Goal: Navigation & Orientation: Understand site structure

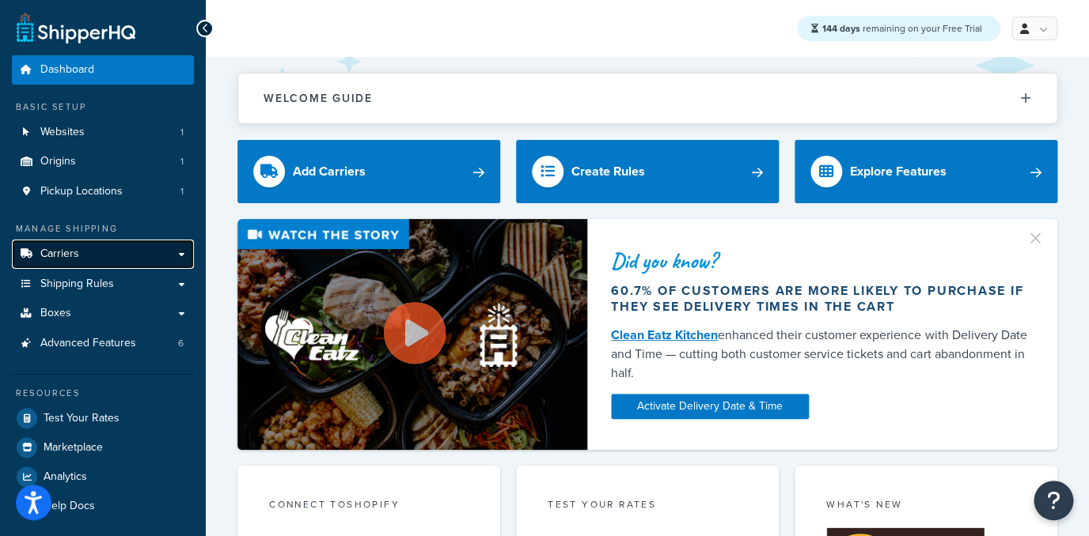
click at [152, 258] on link "Carriers" at bounding box center [103, 254] width 182 height 29
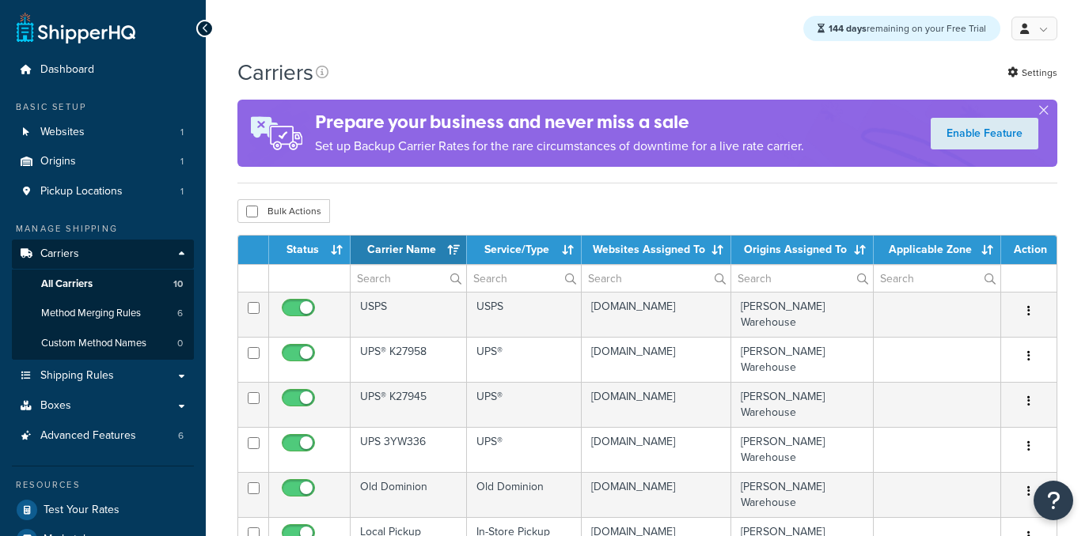
select select "15"
click at [146, 319] on link "Method Merging Rules 6" at bounding box center [103, 313] width 182 height 29
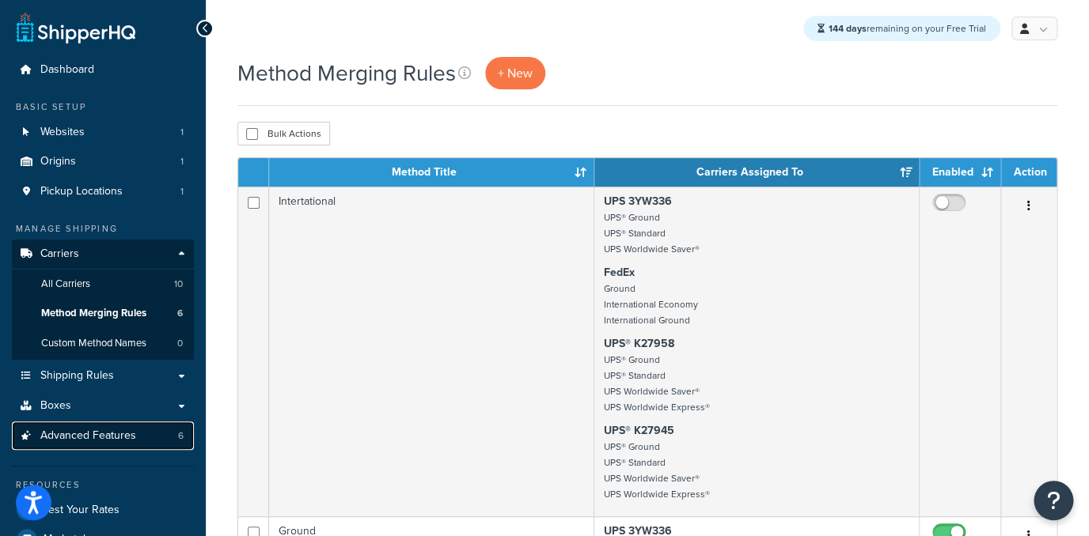
click at [93, 439] on span "Advanced Features" at bounding box center [88, 436] width 96 height 13
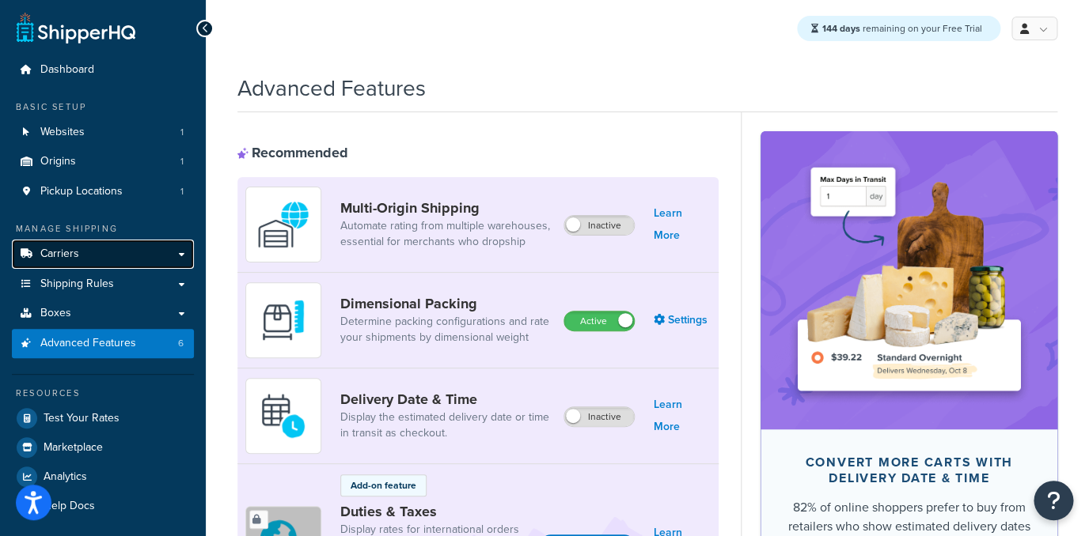
drag, startPoint x: 1087, startPoint y: 141, endPoint x: 58, endPoint y: 248, distance: 1034.9
click at [58, 248] on span "Carriers" at bounding box center [59, 254] width 39 height 13
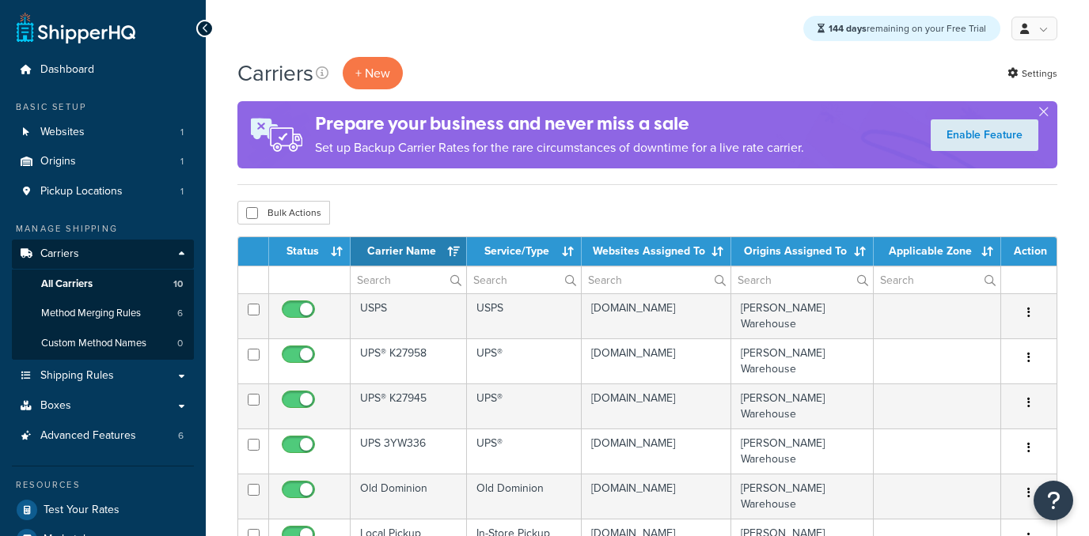
select select "15"
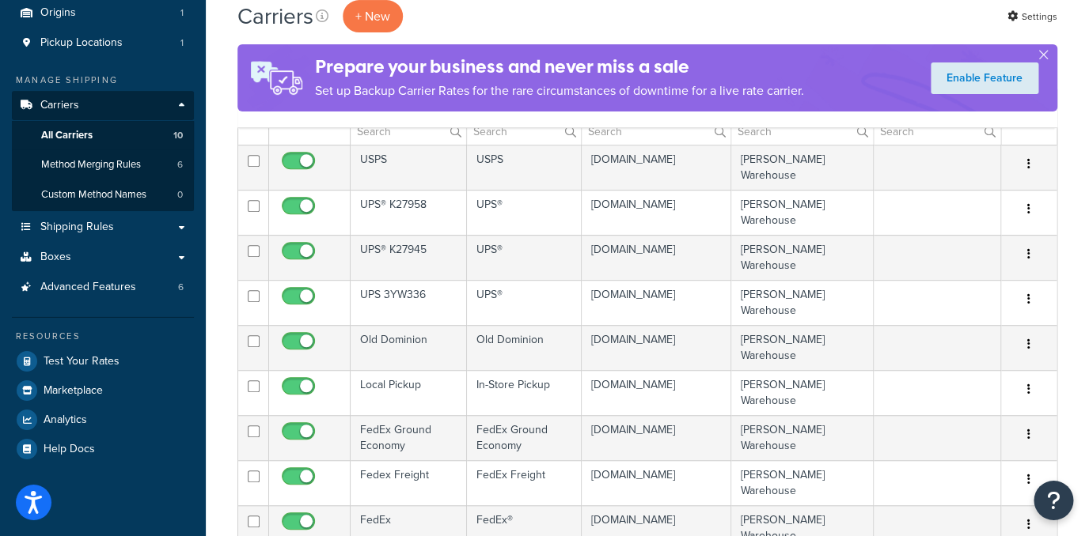
scroll to position [152, 0]
